Goal: Manage account settings

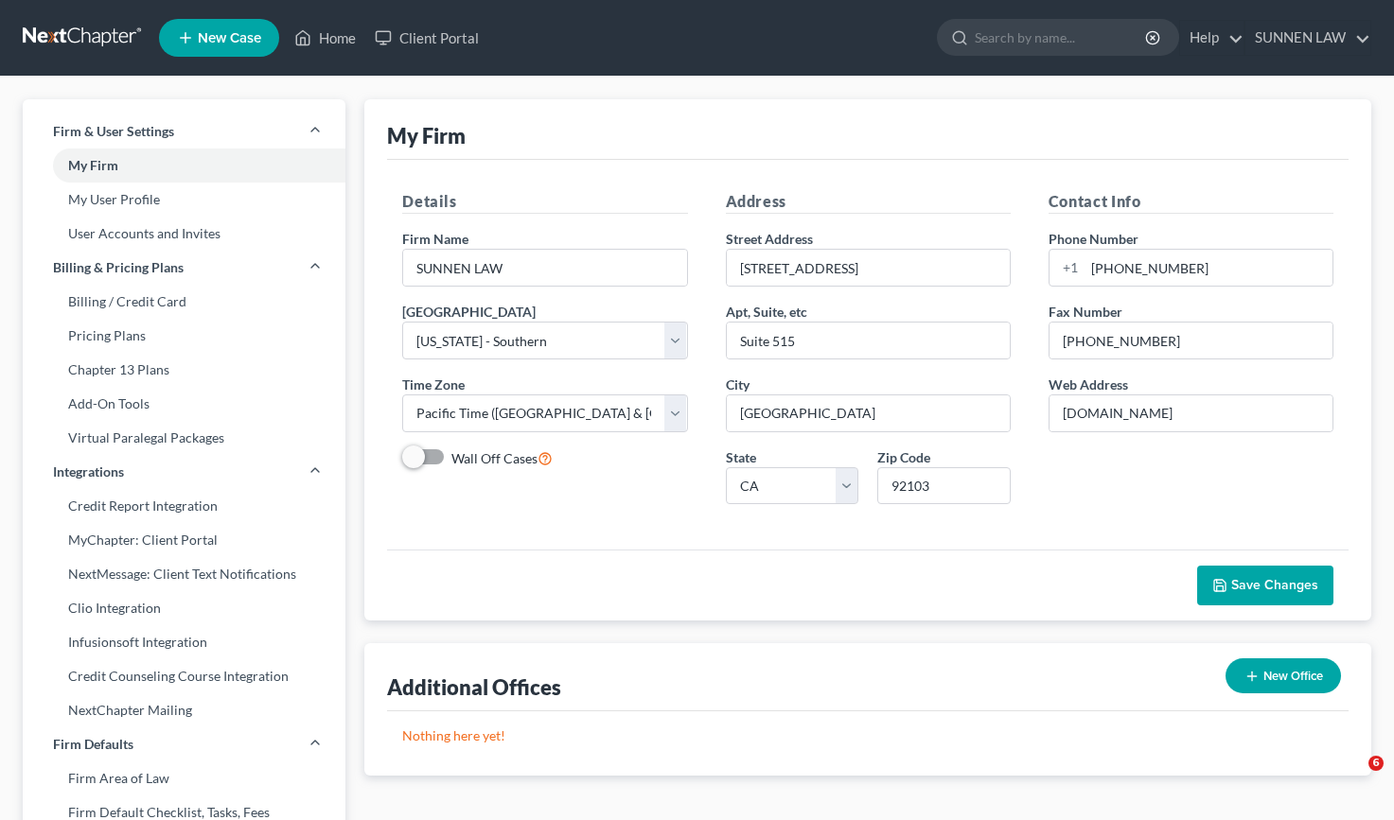
select select "10"
select select "29"
select select "4"
click at [1305, 35] on link "SUNNEN LAW" at bounding box center [1307, 38] width 125 height 34
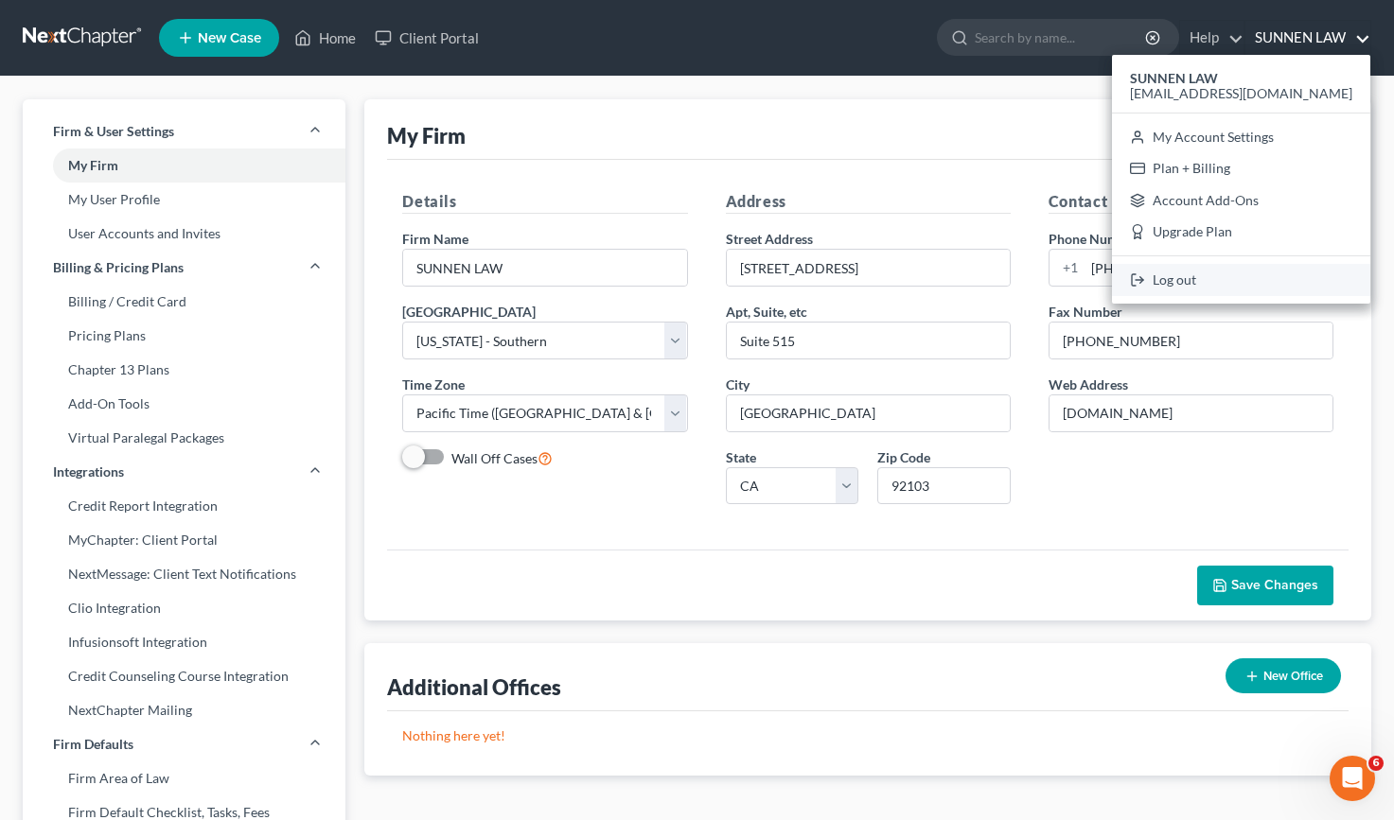
click at [1251, 275] on link "Log out" at bounding box center [1241, 280] width 258 height 32
